Goal: Find specific page/section: Find specific page/section

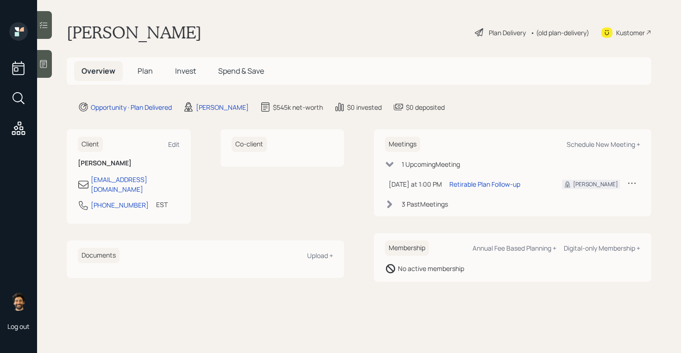
click at [138, 70] on span "Plan" at bounding box center [145, 71] width 15 height 10
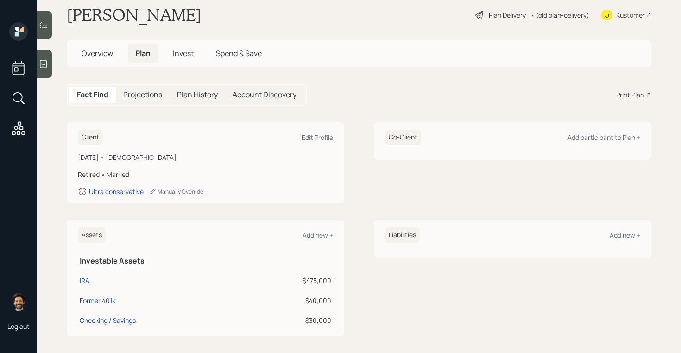
scroll to position [12, 0]
